Goal: Find specific page/section: Find specific page/section

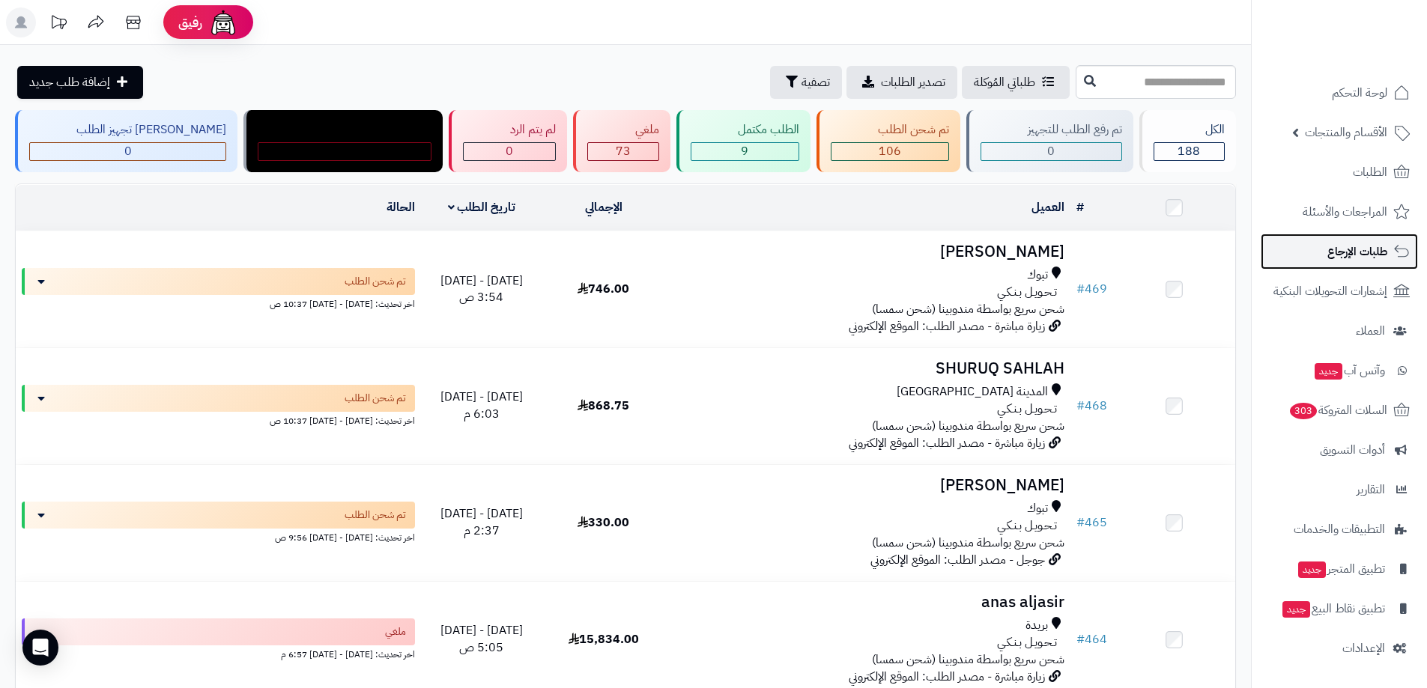
click at [1344, 247] on span "طلبات الإرجاع" at bounding box center [1357, 251] width 60 height 21
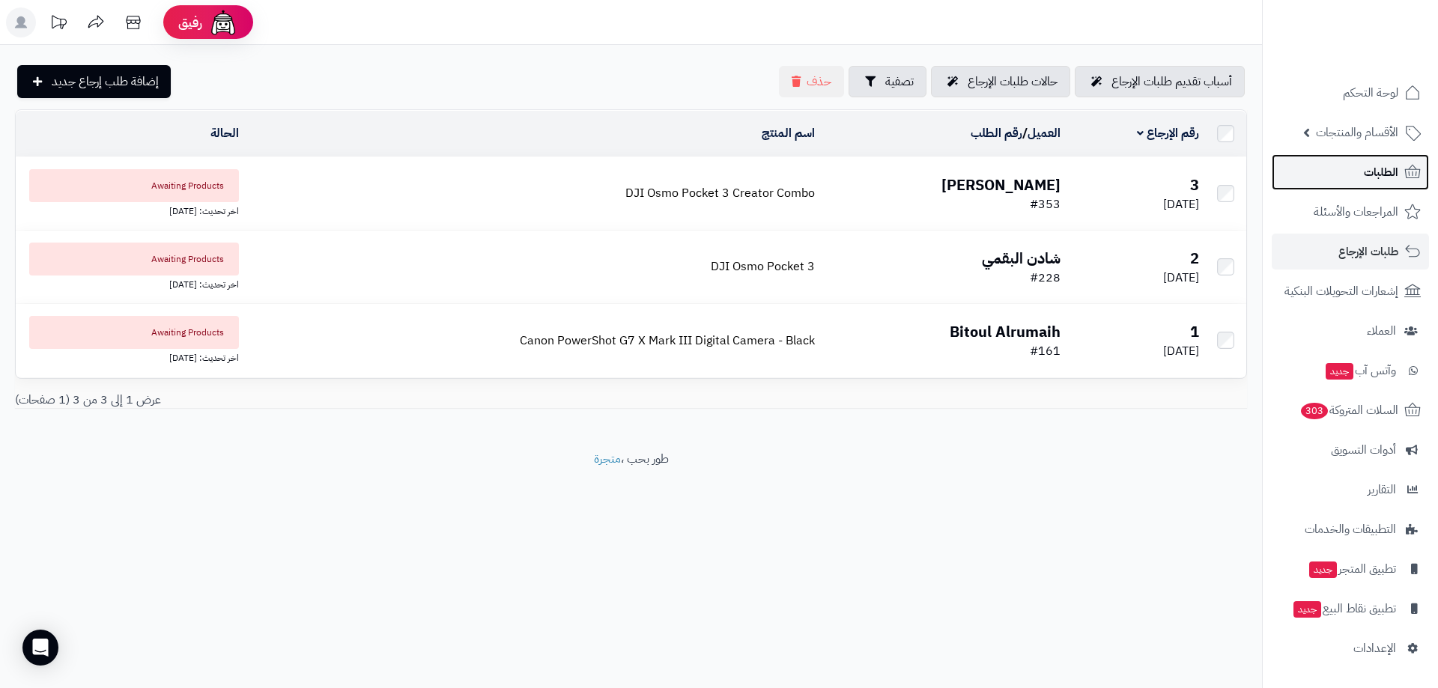
click at [1365, 168] on span "الطلبات" at bounding box center [1381, 172] width 34 height 21
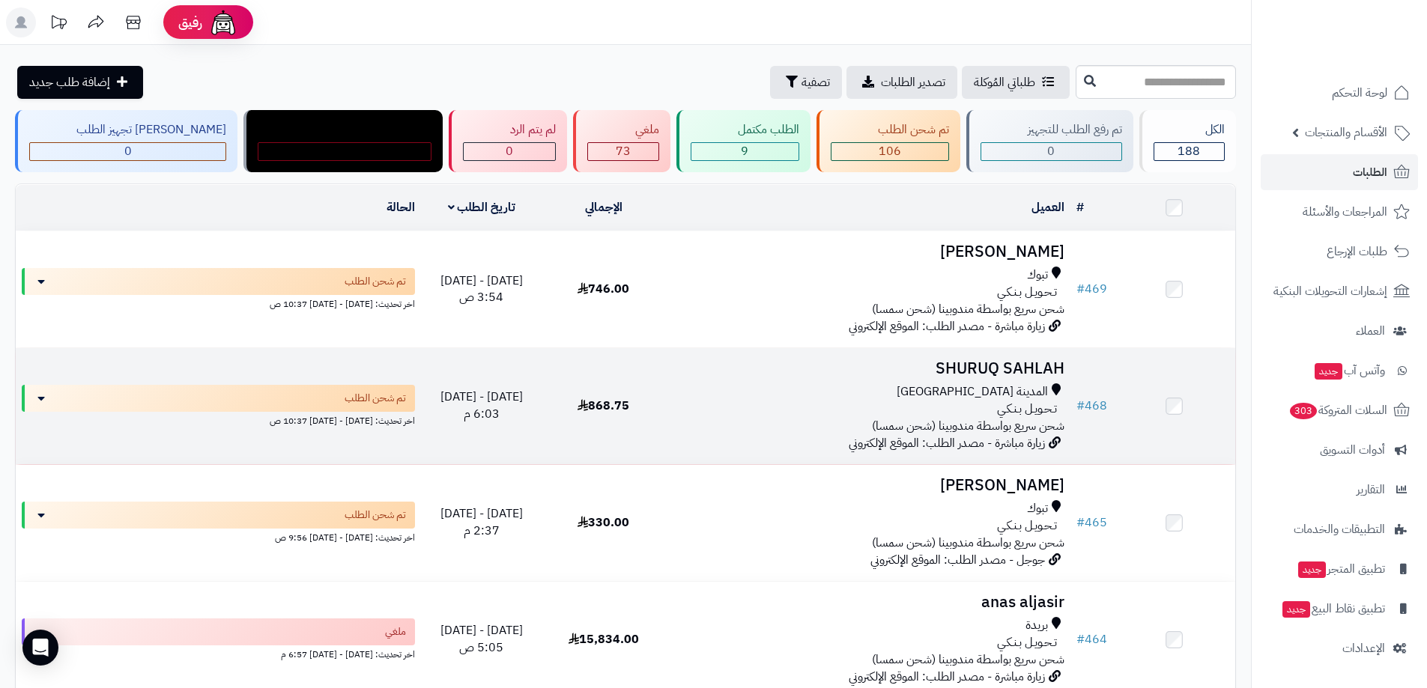
click at [971, 367] on h3 "SHURUQ SAHLAH" at bounding box center [867, 368] width 394 height 17
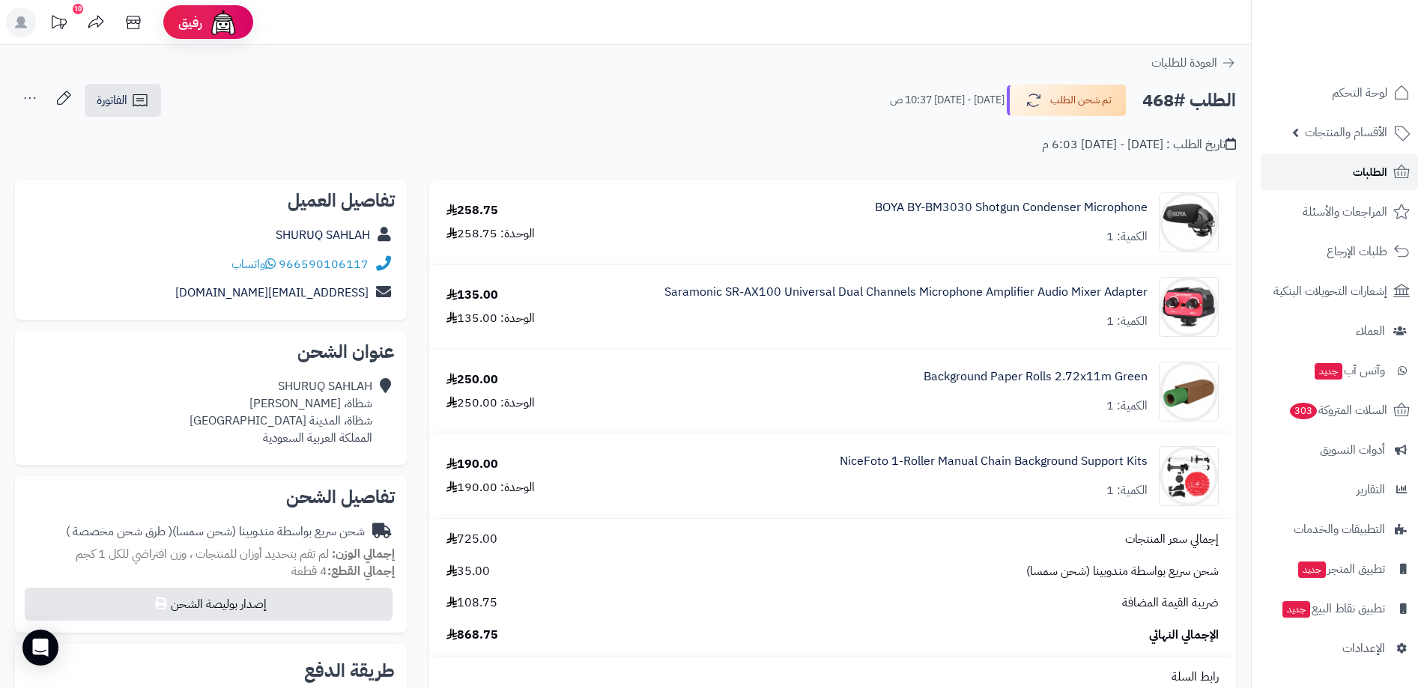
click at [1378, 172] on span "الطلبات" at bounding box center [1370, 172] width 34 height 21
